Goal: Task Accomplishment & Management: Complete application form

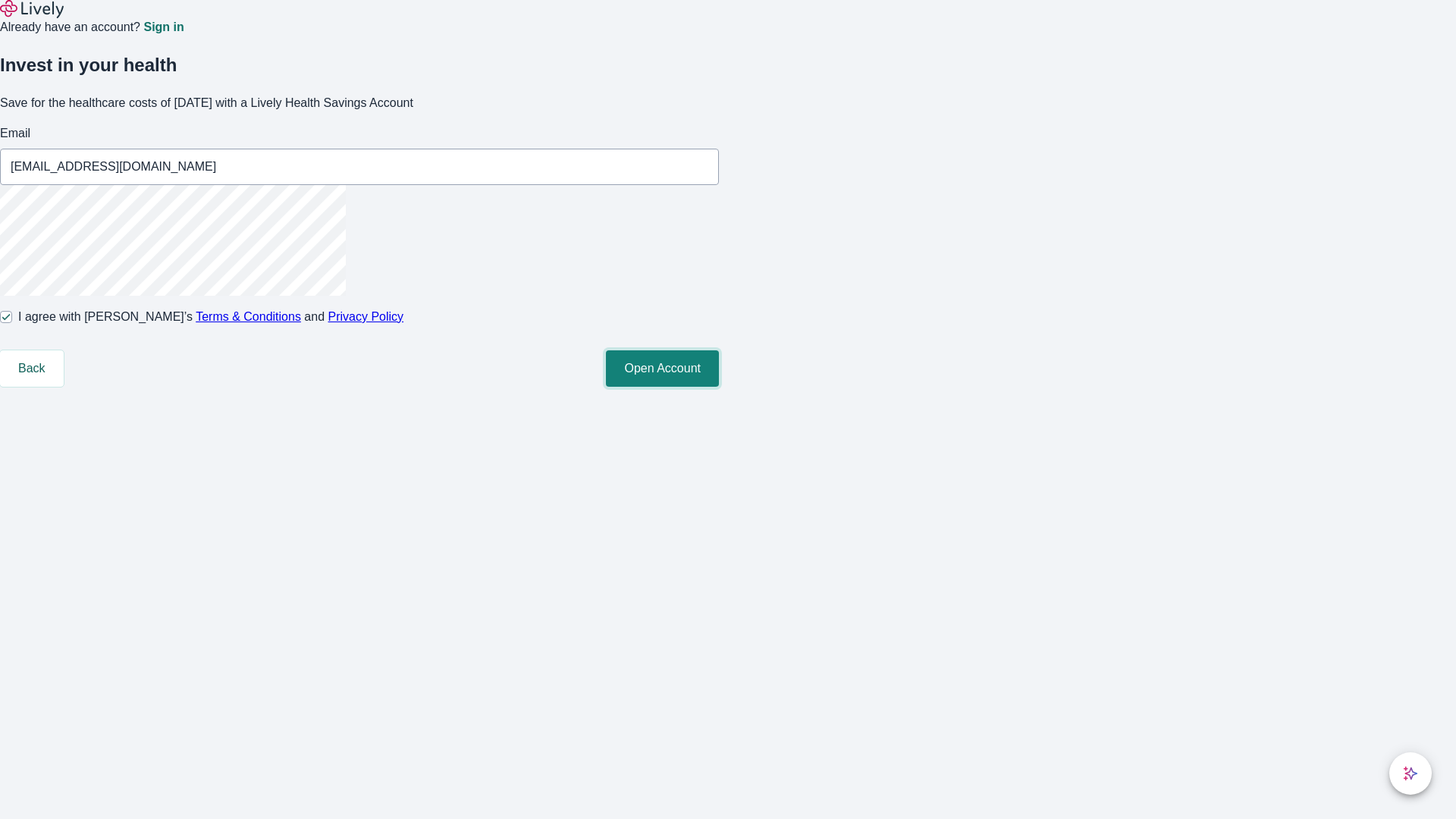
click at [719, 386] on button "Open Account" at bounding box center [662, 369] width 113 height 37
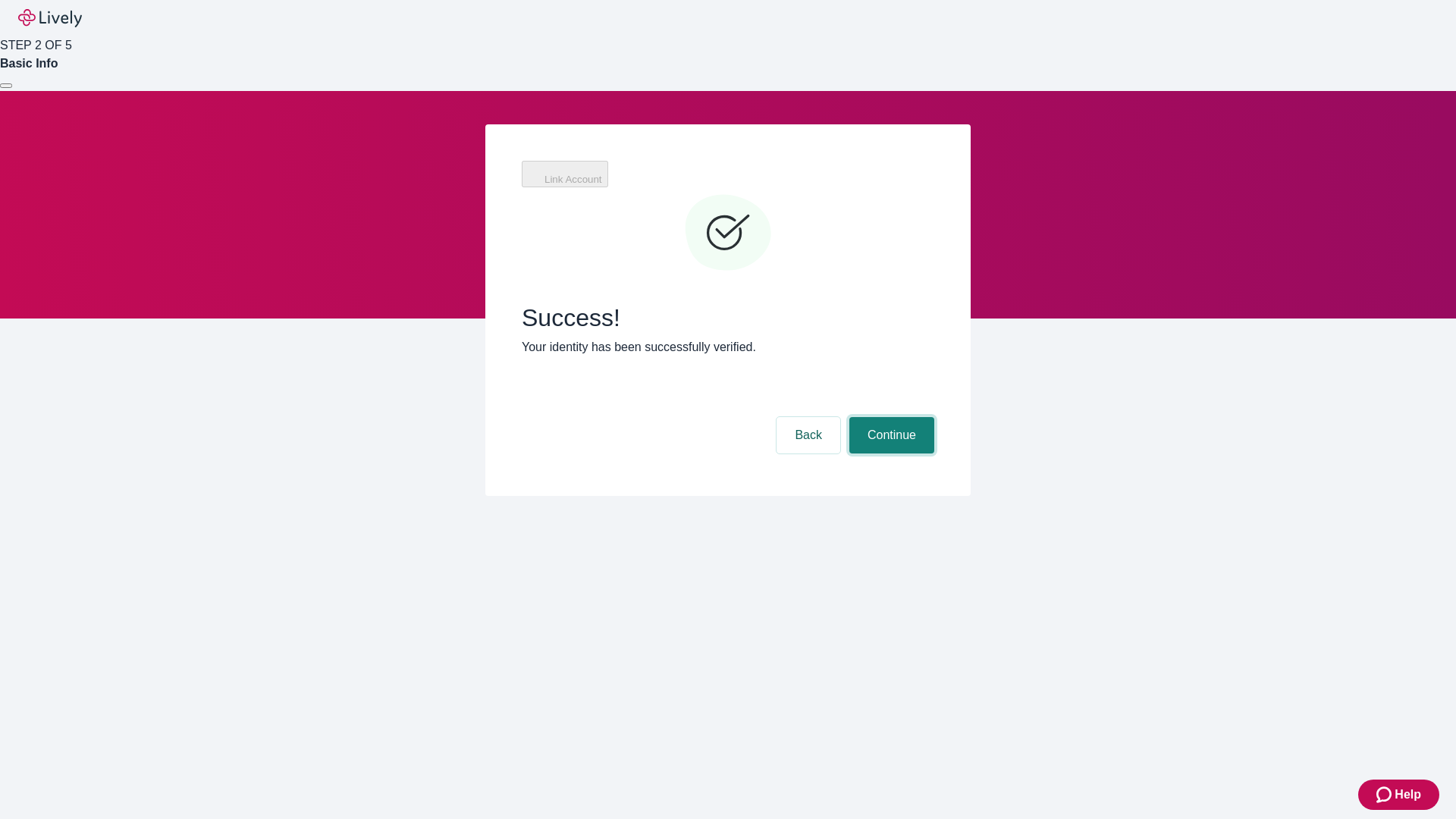
click at [934, 417] on button "Continue" at bounding box center [892, 435] width 85 height 37
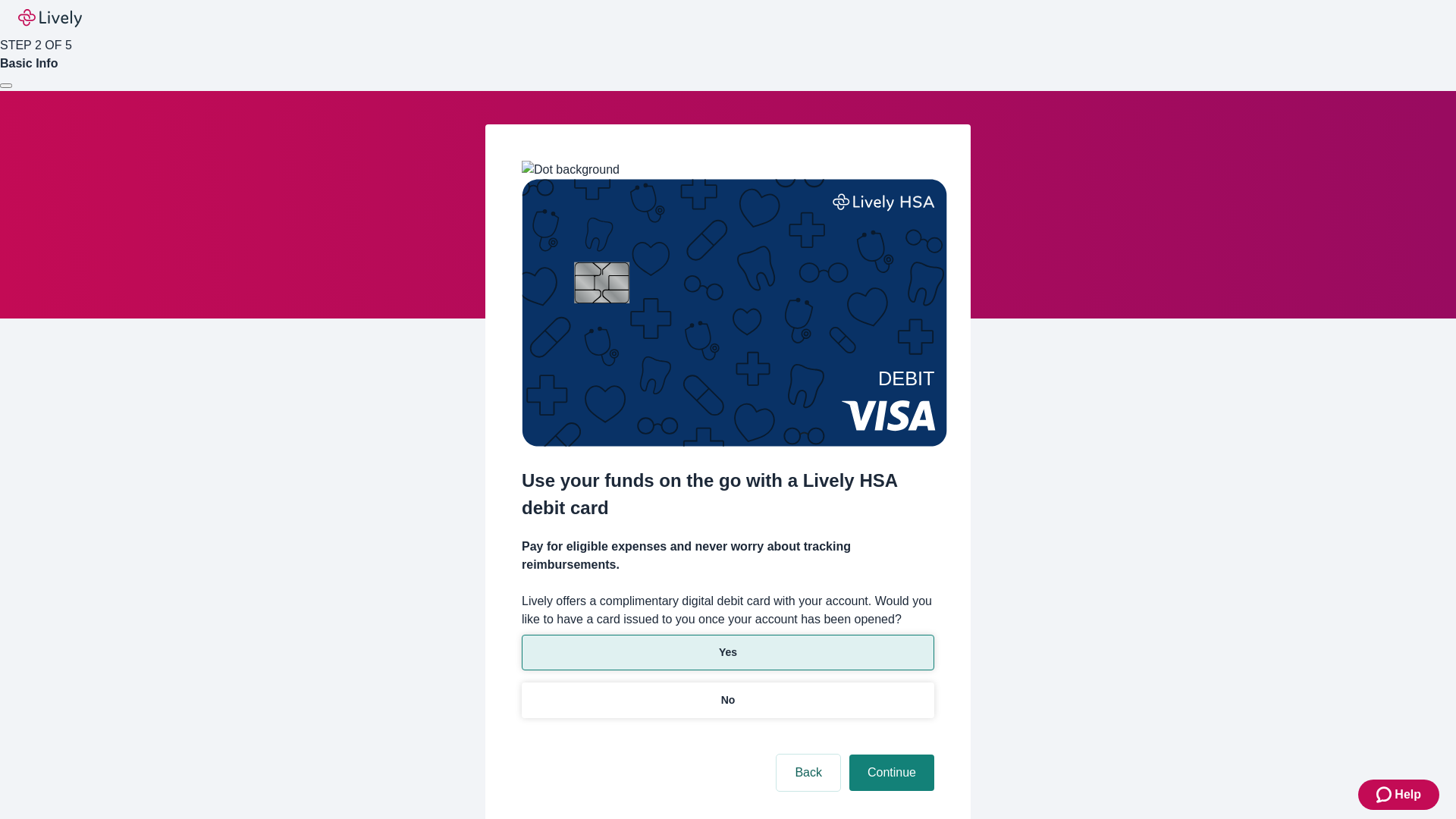
click at [728, 645] on p "Yes" at bounding box center [728, 653] width 18 height 16
click at [890, 755] on button "Continue" at bounding box center [892, 773] width 85 height 37
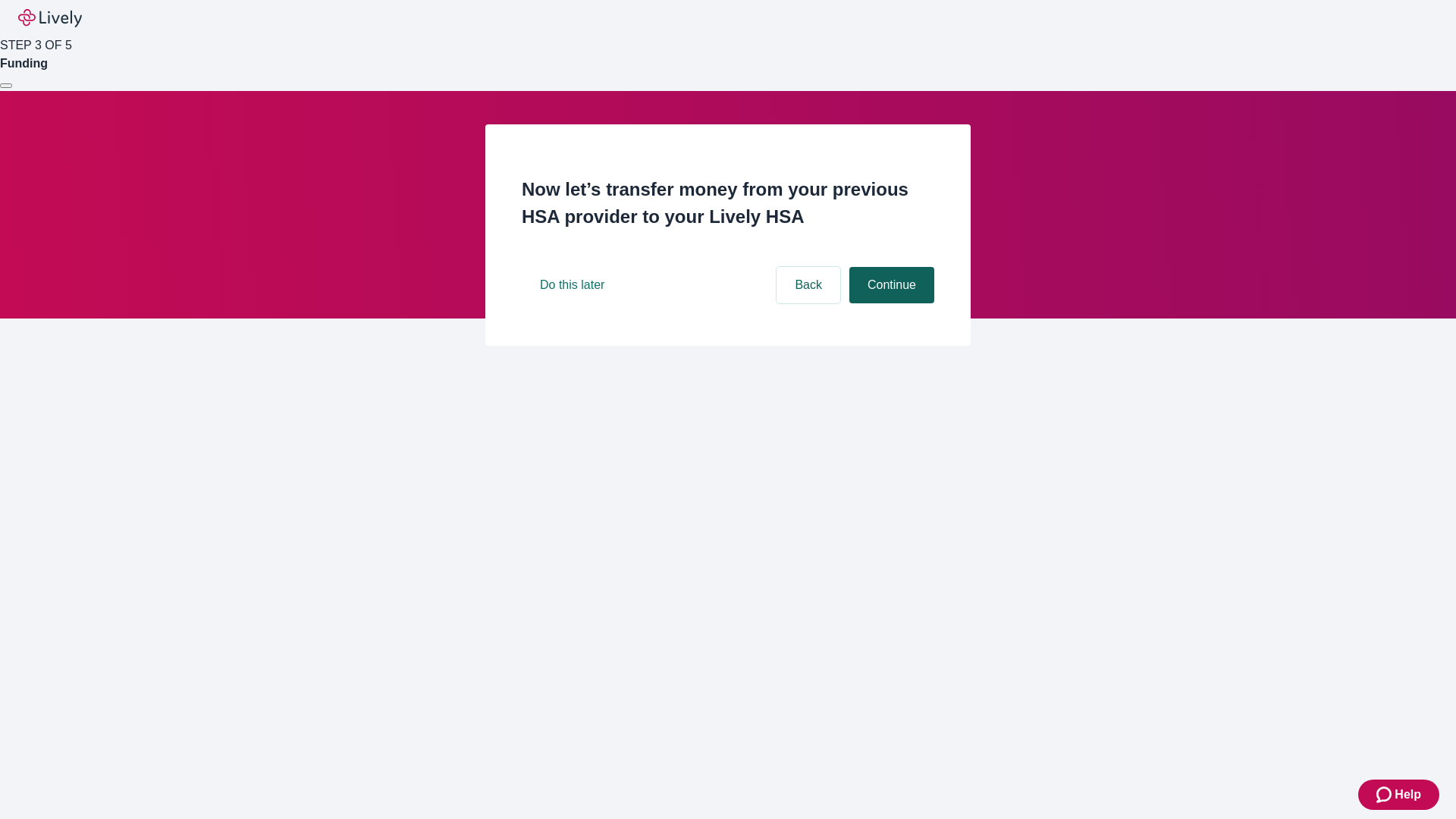
click at [890, 304] on button "Continue" at bounding box center [892, 285] width 85 height 37
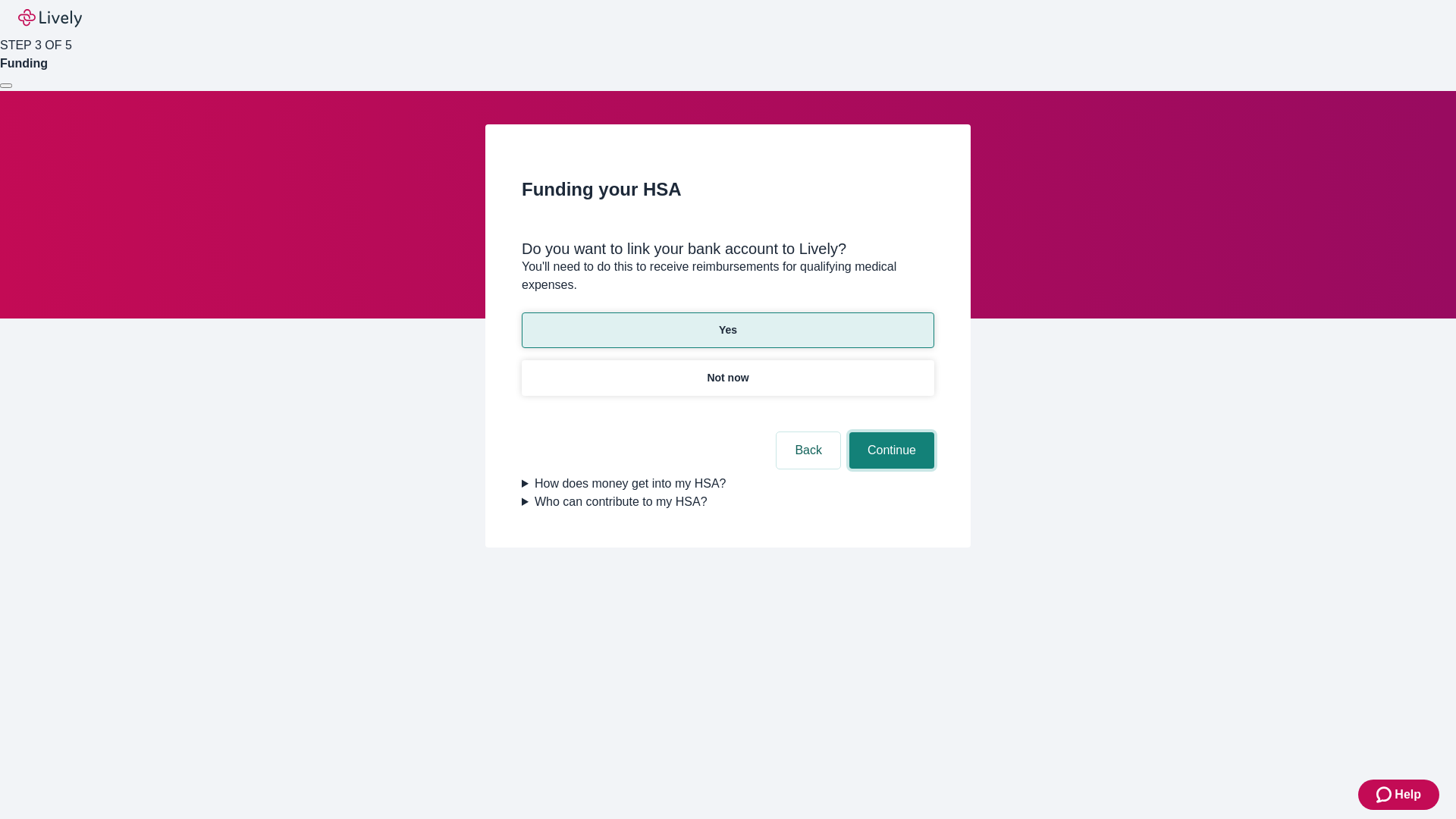
click at [890, 433] on button "Continue" at bounding box center [892, 450] width 85 height 37
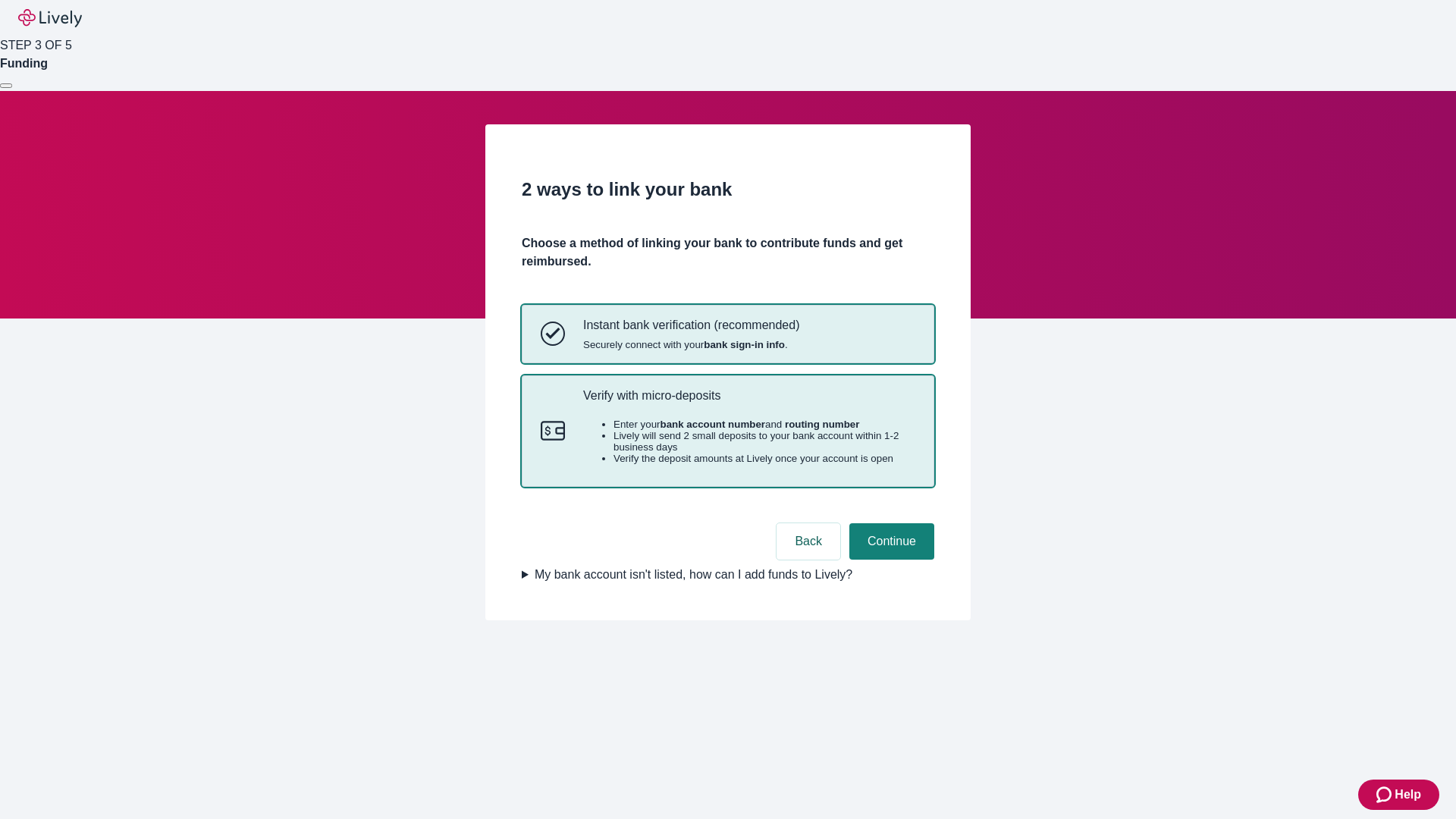
click at [748, 403] on p "Verify with micro-deposits" at bounding box center [749, 395] width 332 height 15
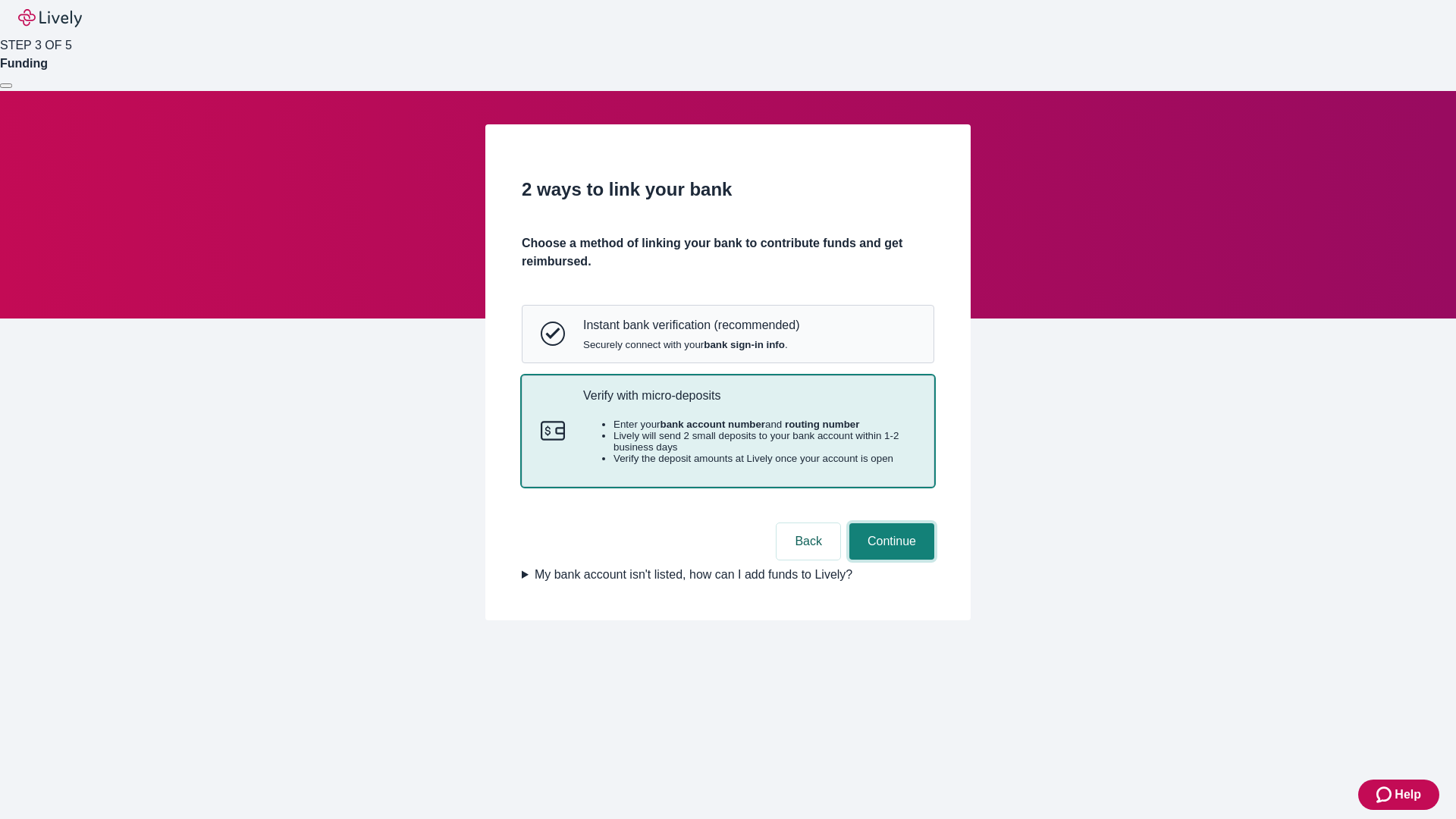
click at [890, 560] on button "Continue" at bounding box center [892, 541] width 85 height 37
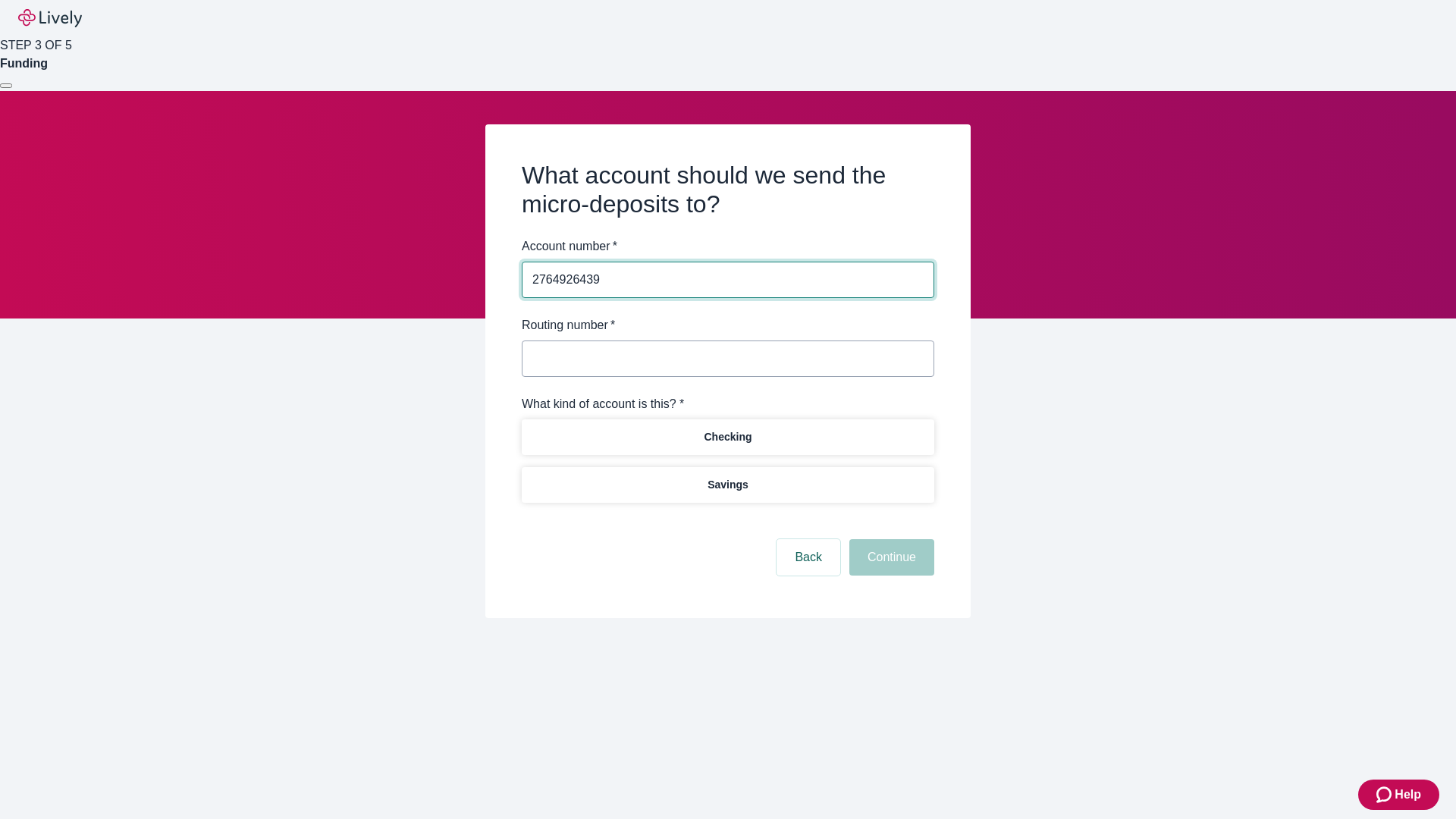
type input "2764926439"
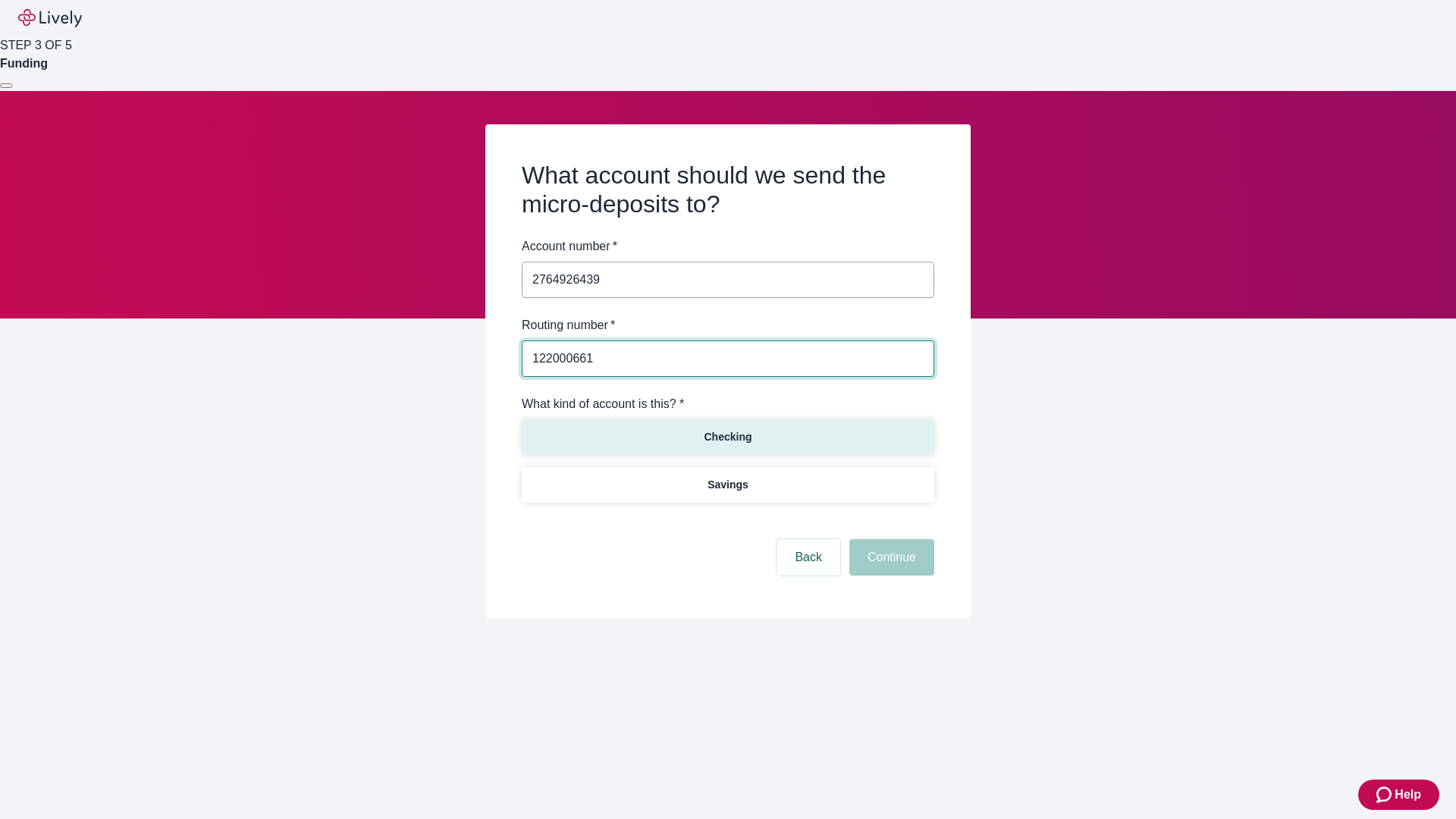
type input "122000661"
click at [728, 436] on p "Checking" at bounding box center [728, 437] width 48 height 16
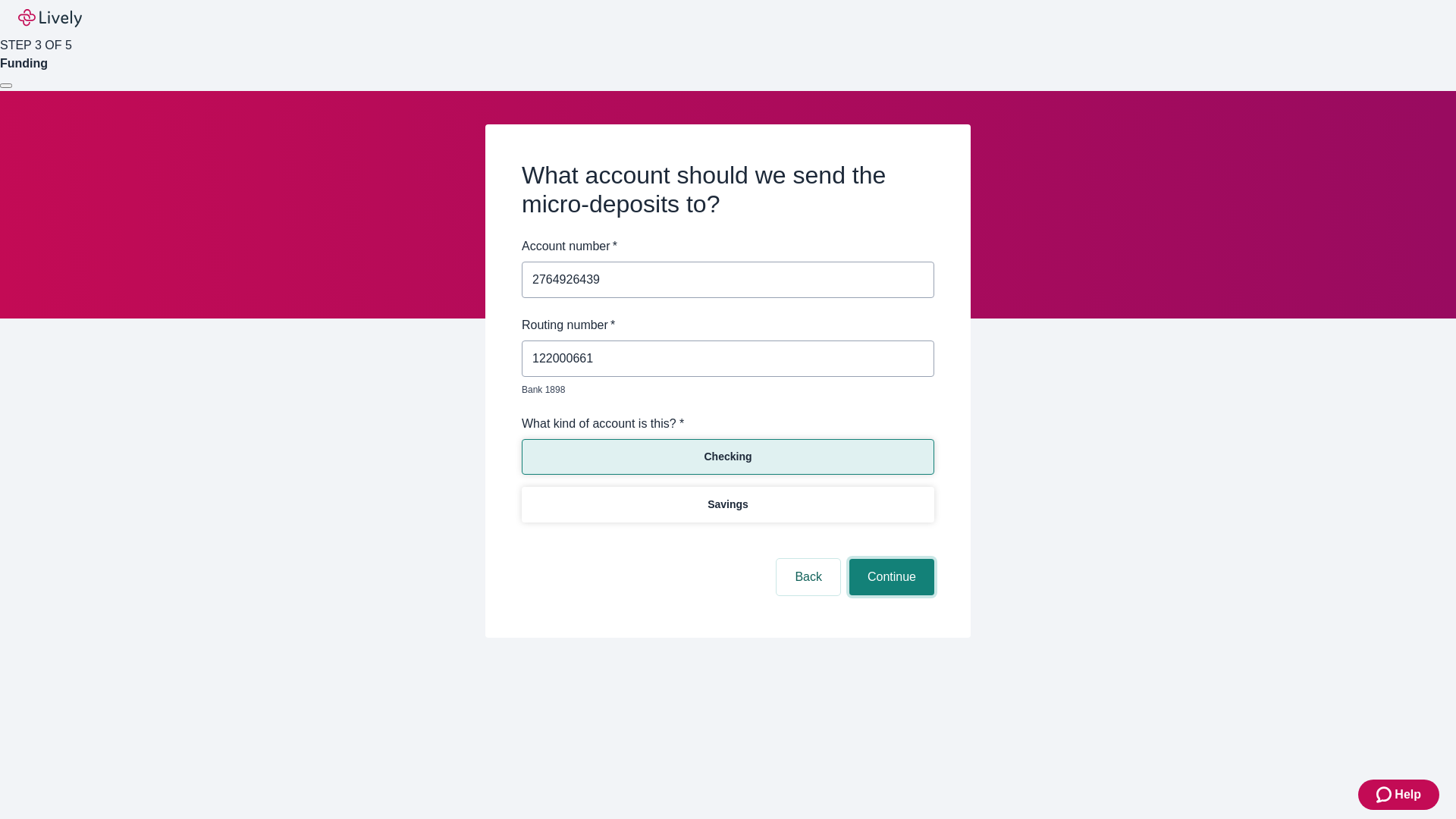
click at [890, 560] on button "Continue" at bounding box center [892, 577] width 85 height 37
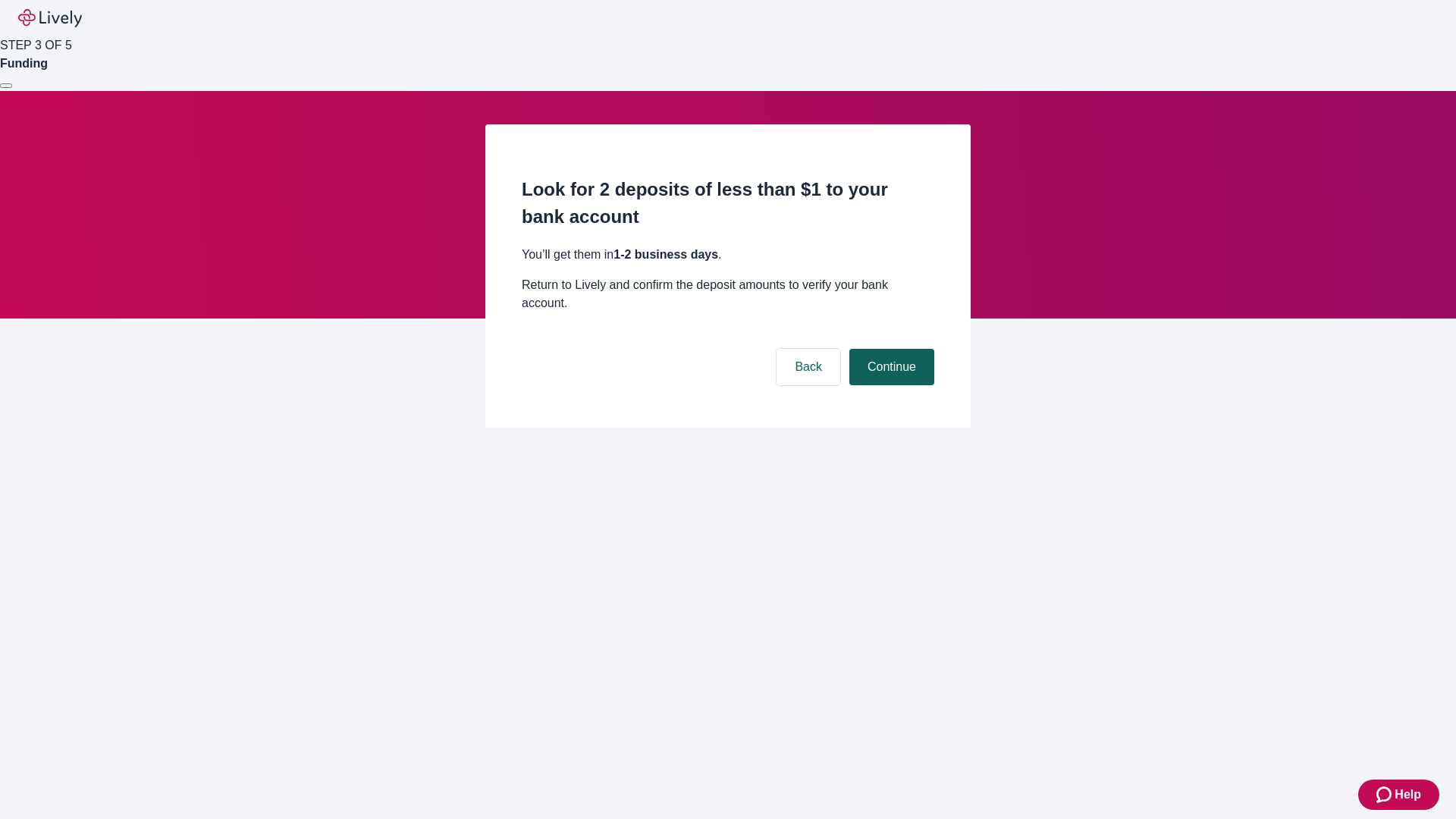
click at [890, 349] on button "Continue" at bounding box center [892, 367] width 85 height 37
